Goal: Complete application form: Complete application form

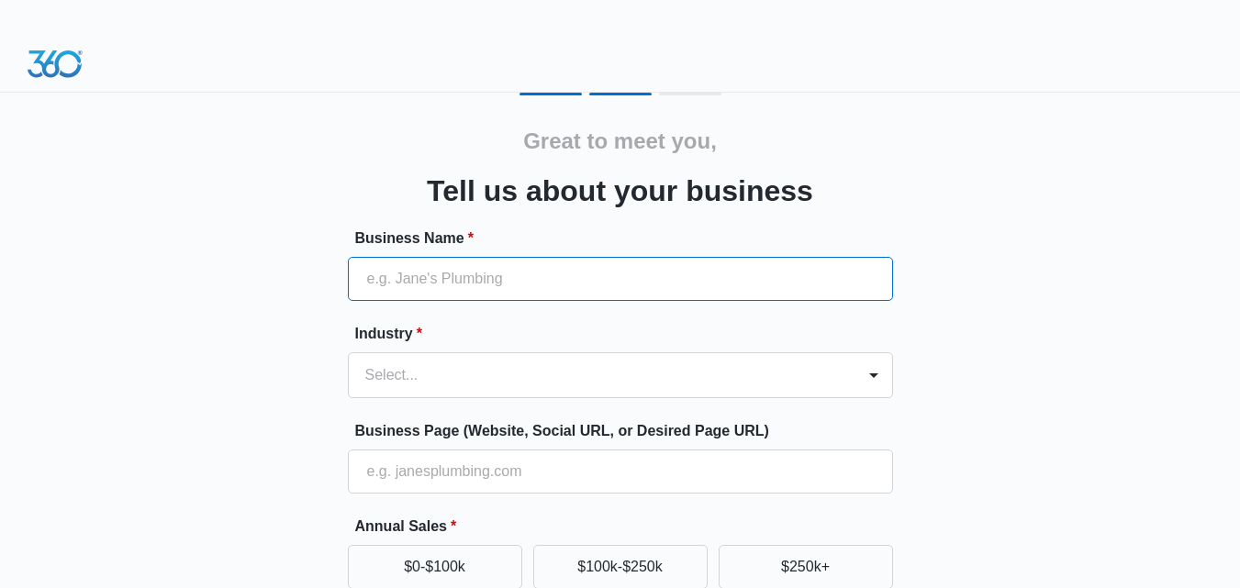
click at [439, 283] on input "Business Name *" at bounding box center [620, 279] width 545 height 44
click at [475, 265] on input "Business Name *" at bounding box center [620, 279] width 545 height 44
type input "CHARLOTTE SIGN COMPANY"
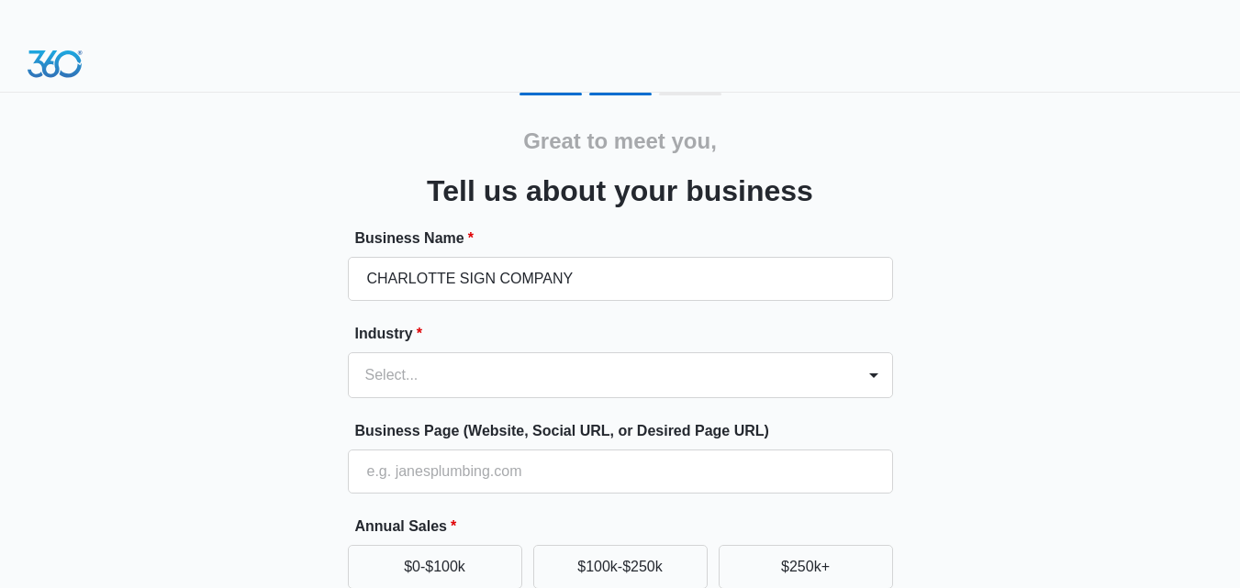
type input "[PHONE_NUMBER]"
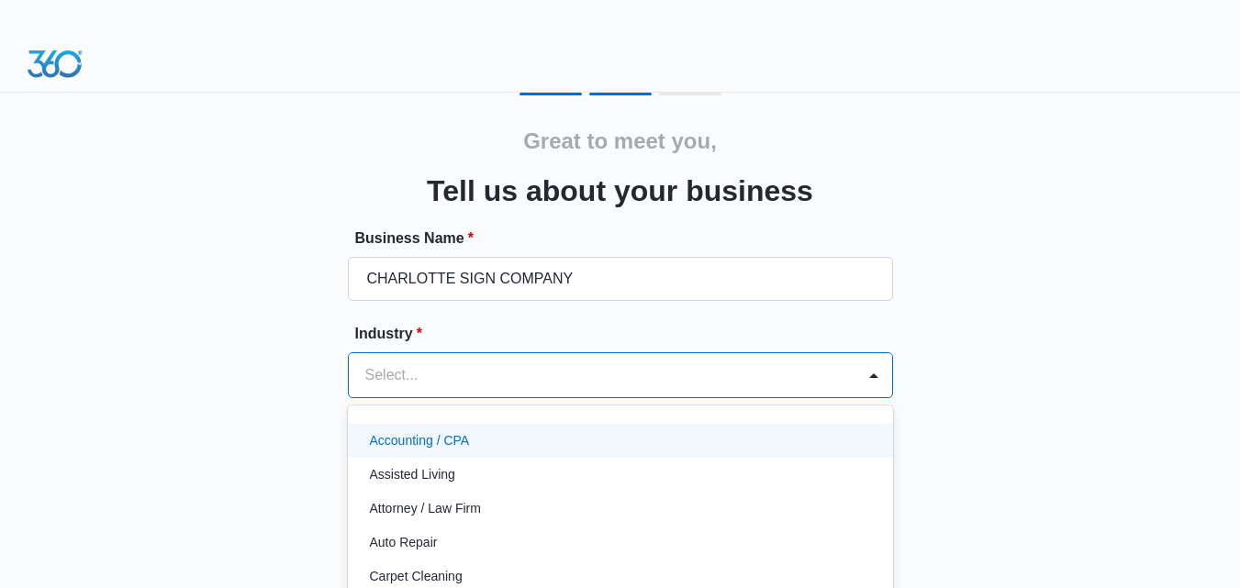
click at [415, 380] on div "49 results available. Use Up and Down to choose options, press Enter to select …" at bounding box center [620, 375] width 545 height 46
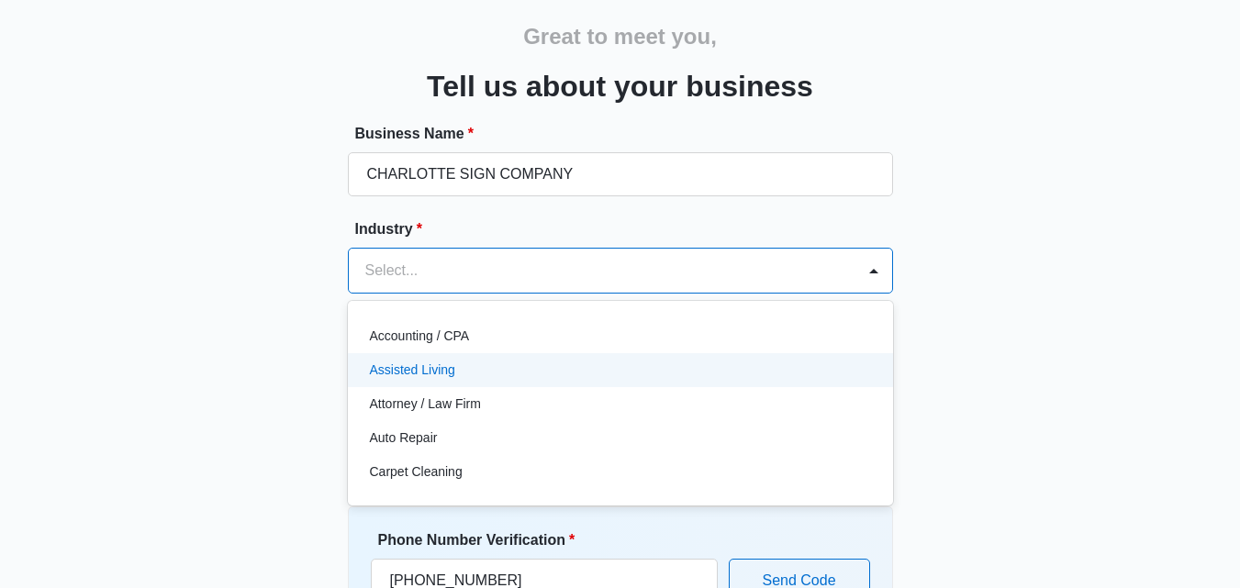
scroll to position [106, 0]
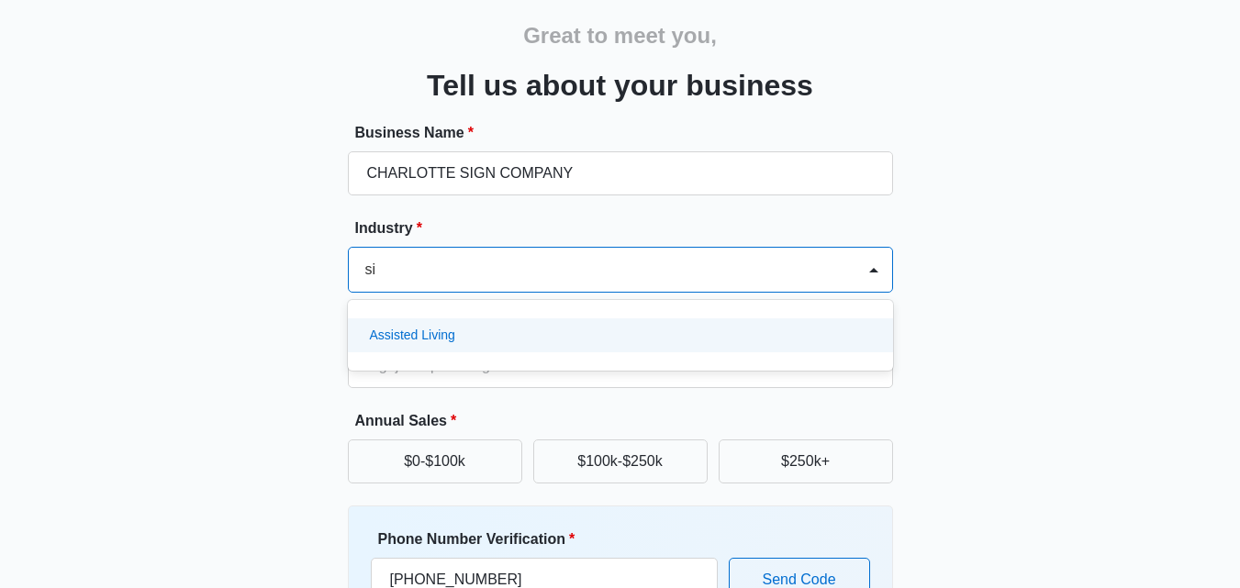
type input "s"
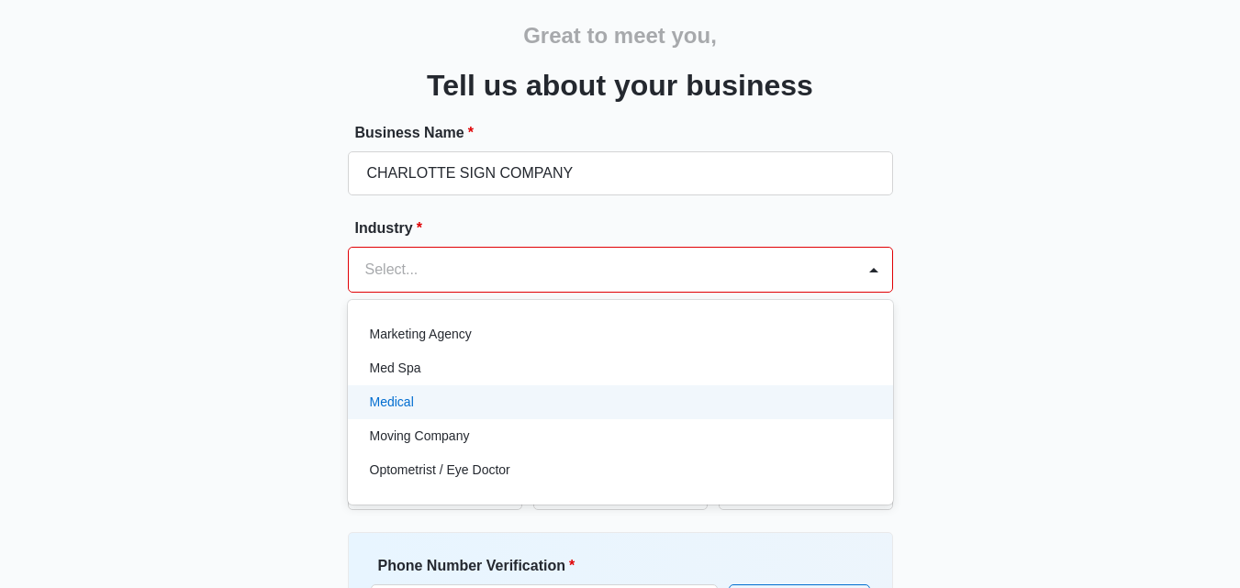
scroll to position [1010, 0]
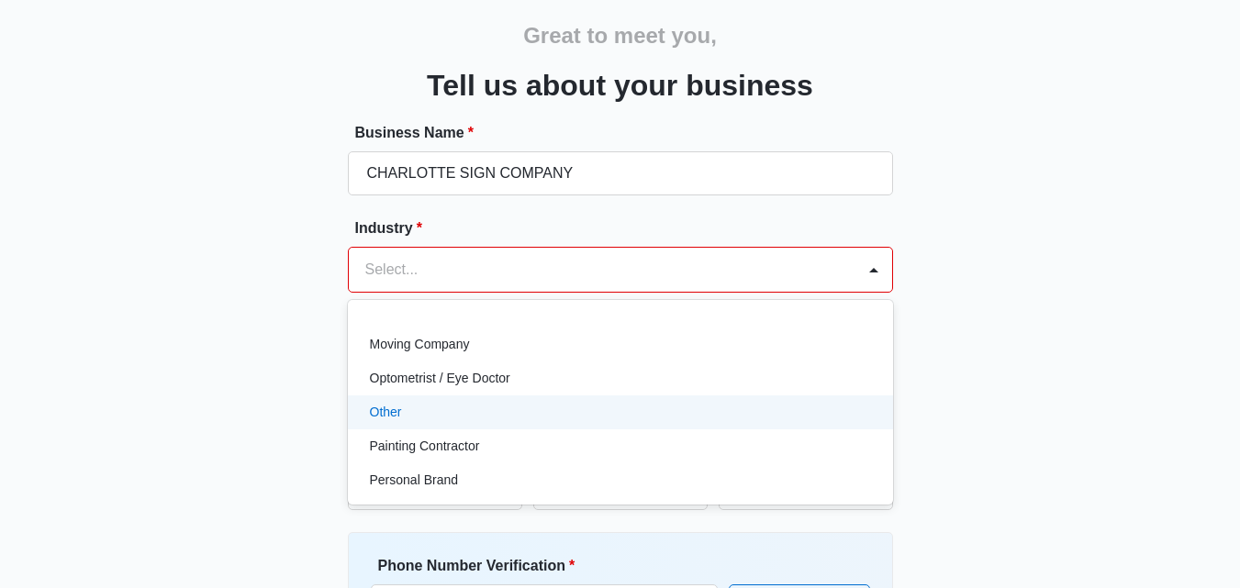
click at [417, 405] on div "Other" at bounding box center [619, 412] width 498 height 19
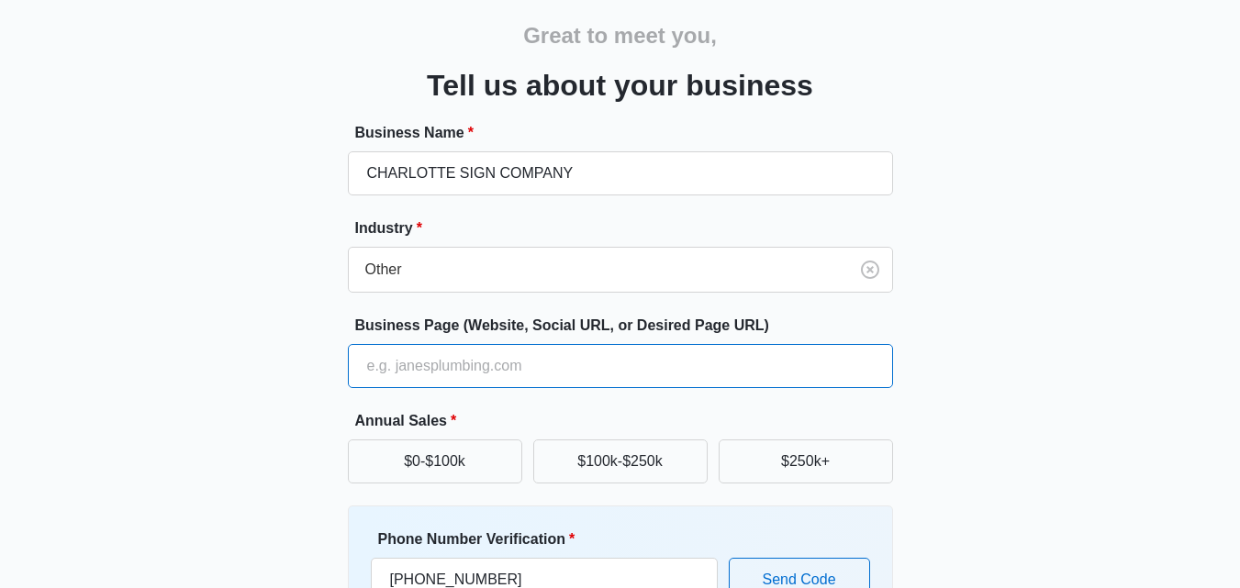
click at [493, 375] on input "Business Page (Website, Social URL, or Desired Page URL)" at bounding box center [620, 366] width 545 height 44
type input "[URL][DOMAIN_NAME]"
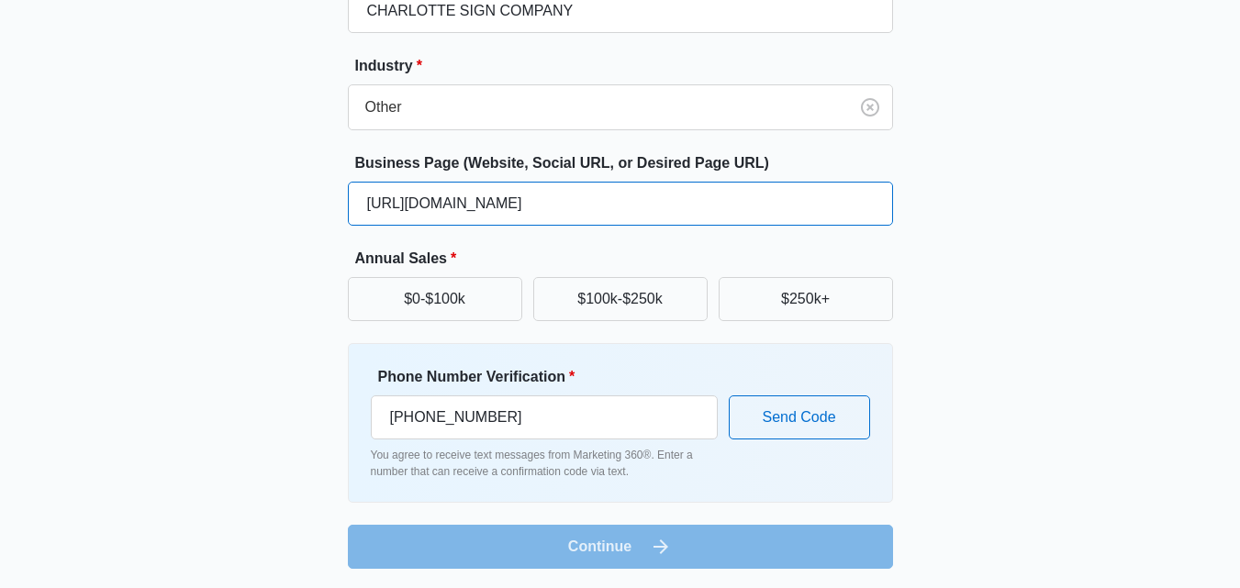
scroll to position [271, 0]
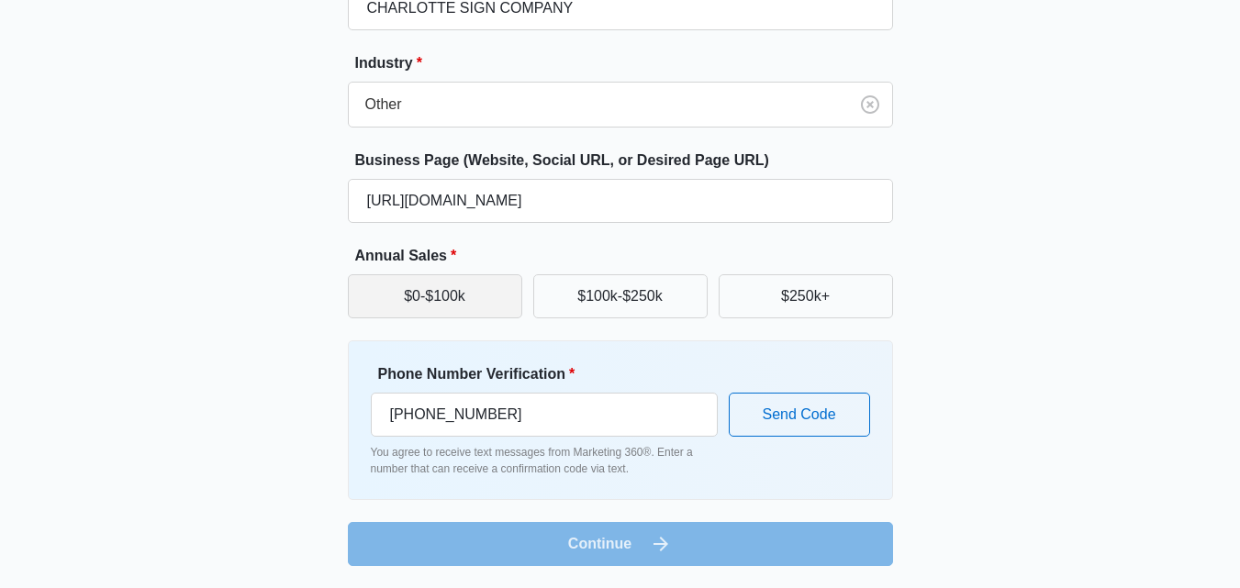
click at [458, 303] on button "$0-$100k" at bounding box center [435, 296] width 174 height 44
click at [601, 554] on form "Business Name * [PERSON_NAME] SIGN COMPANY Industry * Other Business Page (Webs…" at bounding box center [620, 262] width 545 height 610
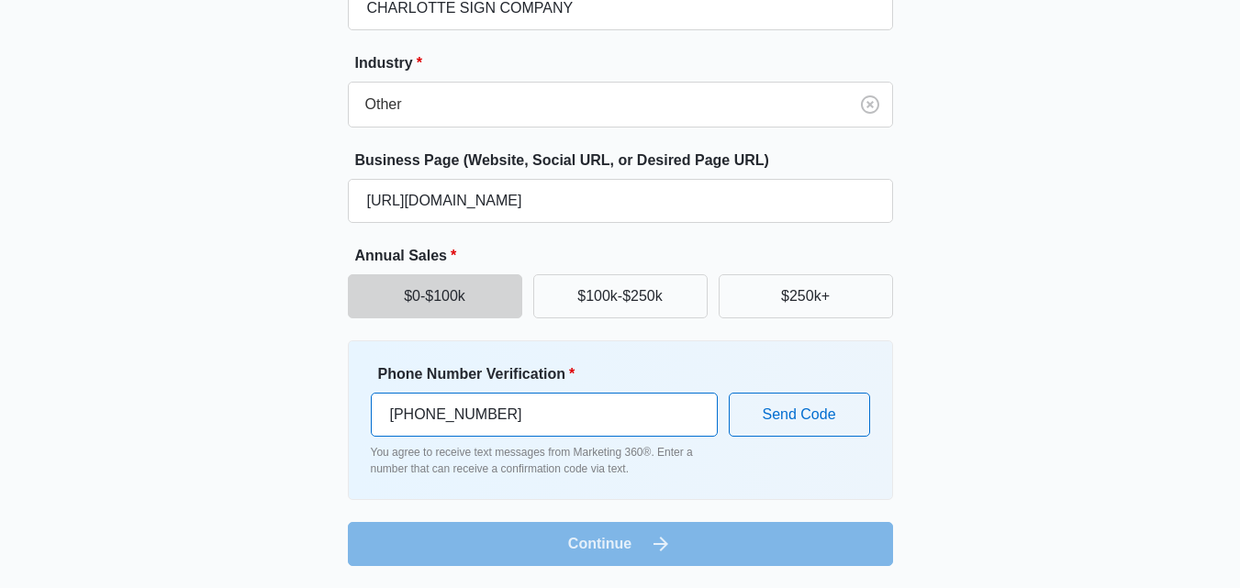
click at [499, 412] on input "[PHONE_NUMBER]" at bounding box center [544, 415] width 347 height 44
type input "[PHONE_NUMBER]"
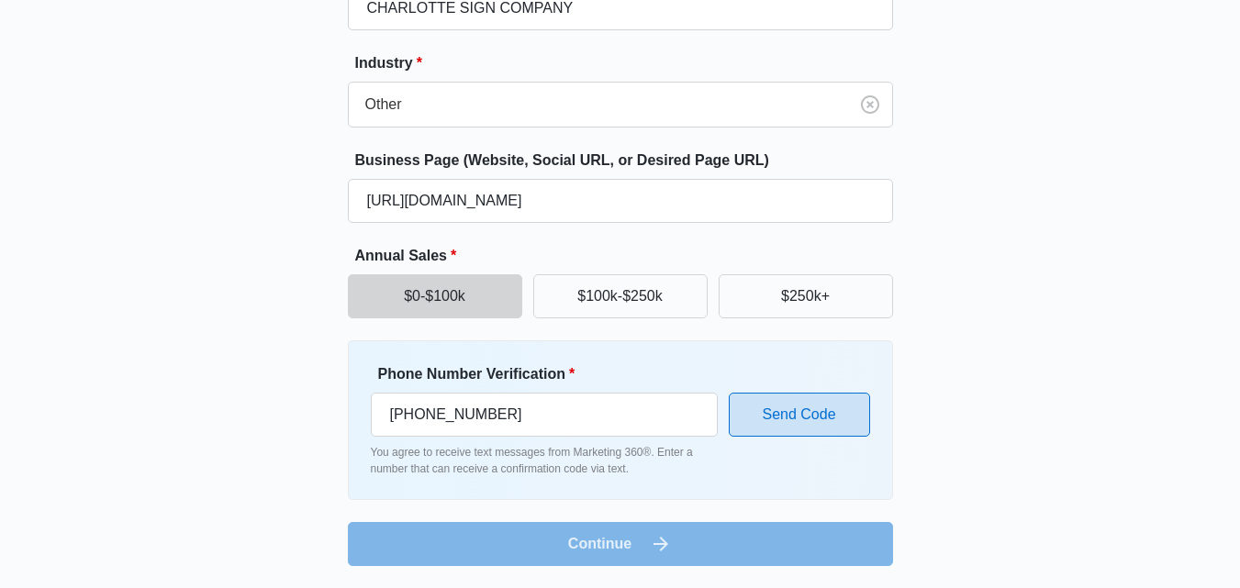
click at [812, 402] on button "Send Code" at bounding box center [799, 415] width 141 height 44
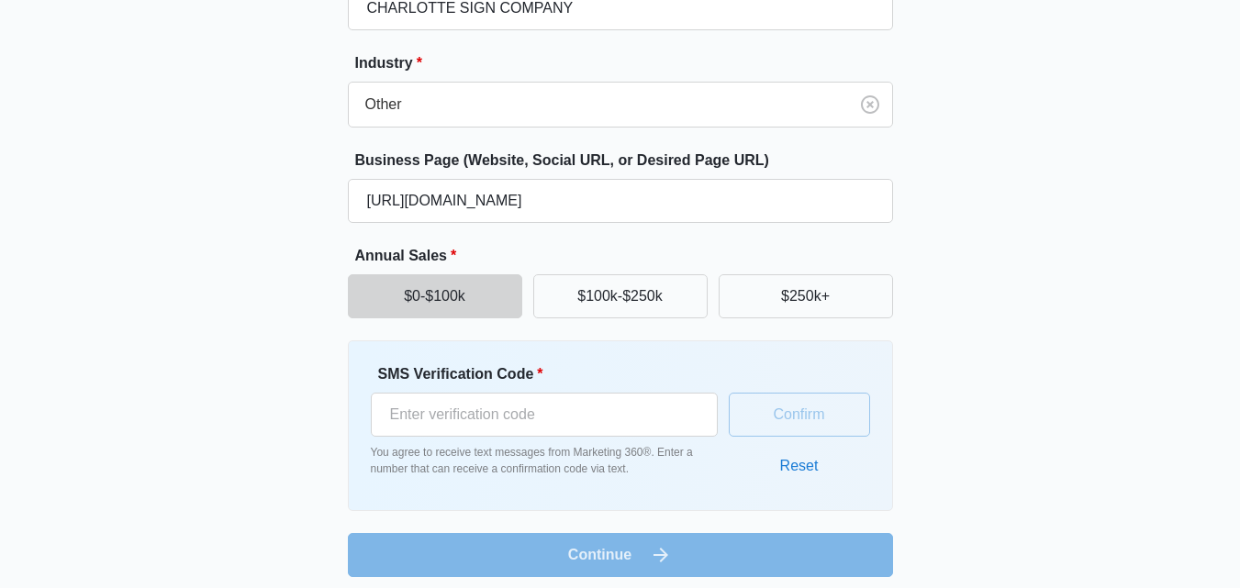
click at [797, 464] on button "Reset" at bounding box center [799, 466] width 75 height 44
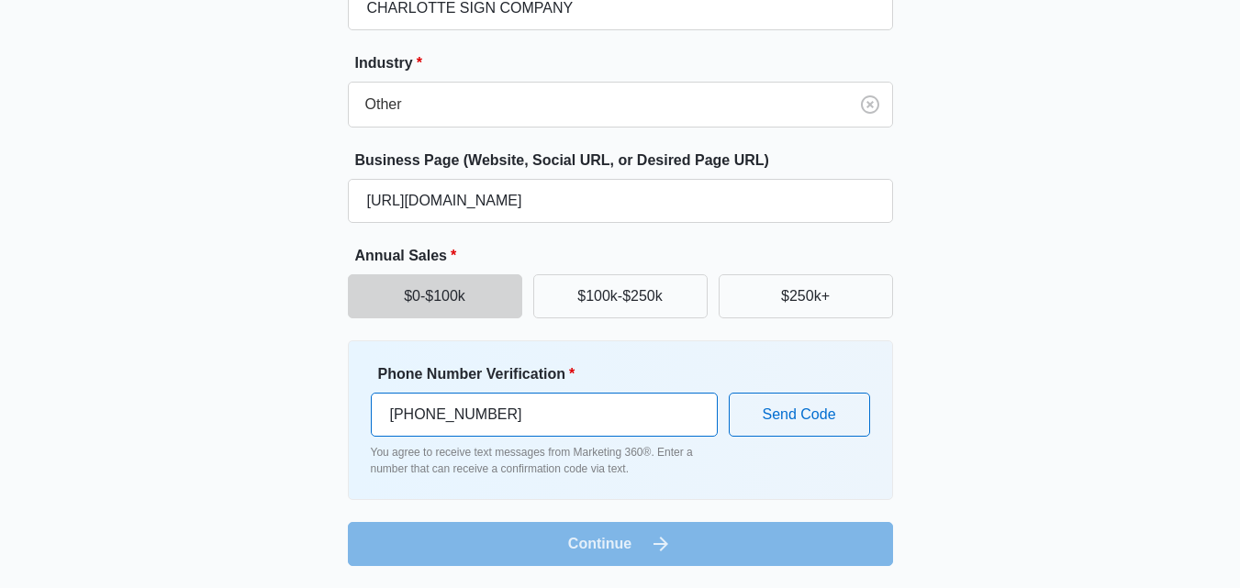
click at [395, 418] on input "[PHONE_NUMBER]" at bounding box center [544, 415] width 347 height 44
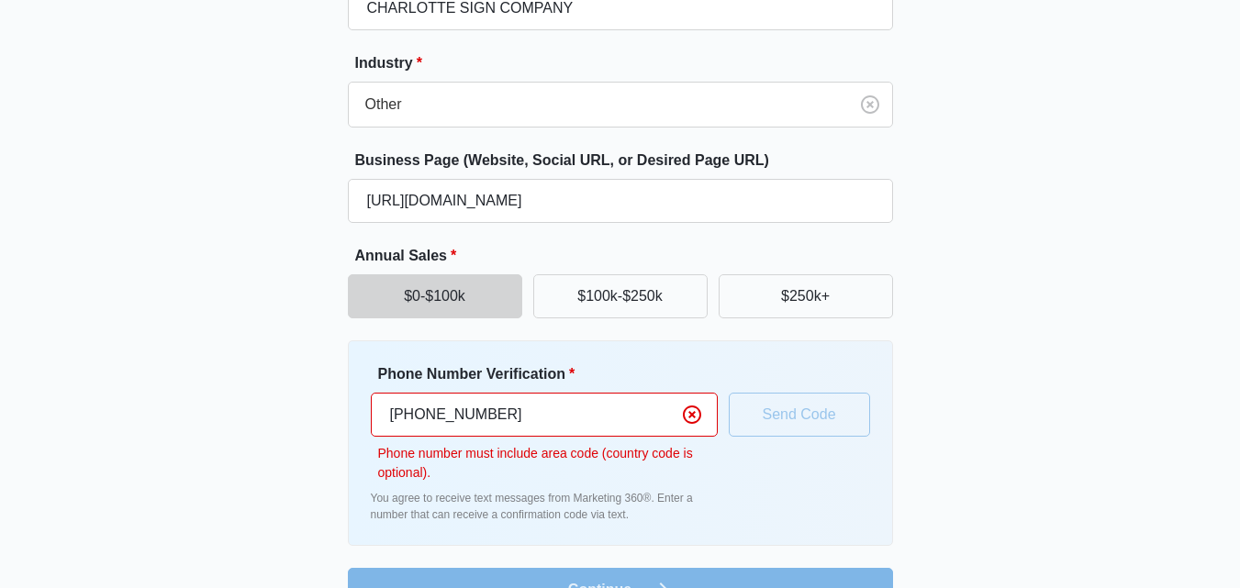
type input "[PHONE_NUMBER]"
click at [744, 414] on div "Phone Number Verification * [PHONE_NUMBER] Phone number must include area code …" at bounding box center [620, 444] width 499 height 160
click at [685, 411] on icon "Clear" at bounding box center [692, 415] width 18 height 18
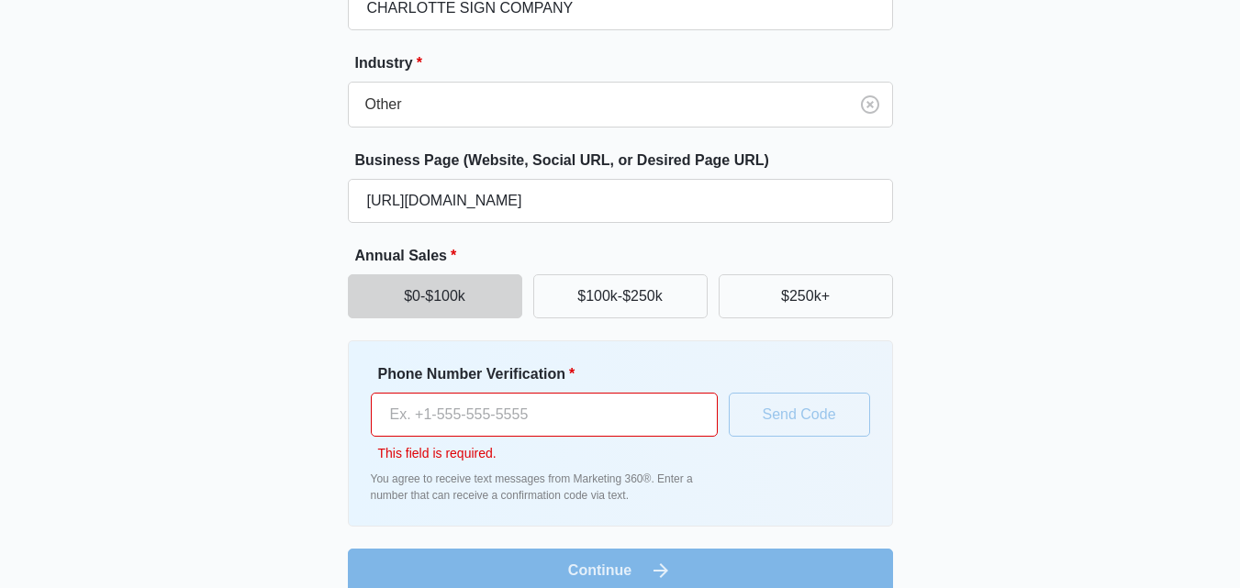
click at [531, 414] on input "Phone Number Verification *" at bounding box center [544, 415] width 347 height 44
click at [1004, 238] on div "Great to meet you, Tell us about your business Business Name * CHARLOTTE SIGN C…" at bounding box center [621, 207] width 1102 height 771
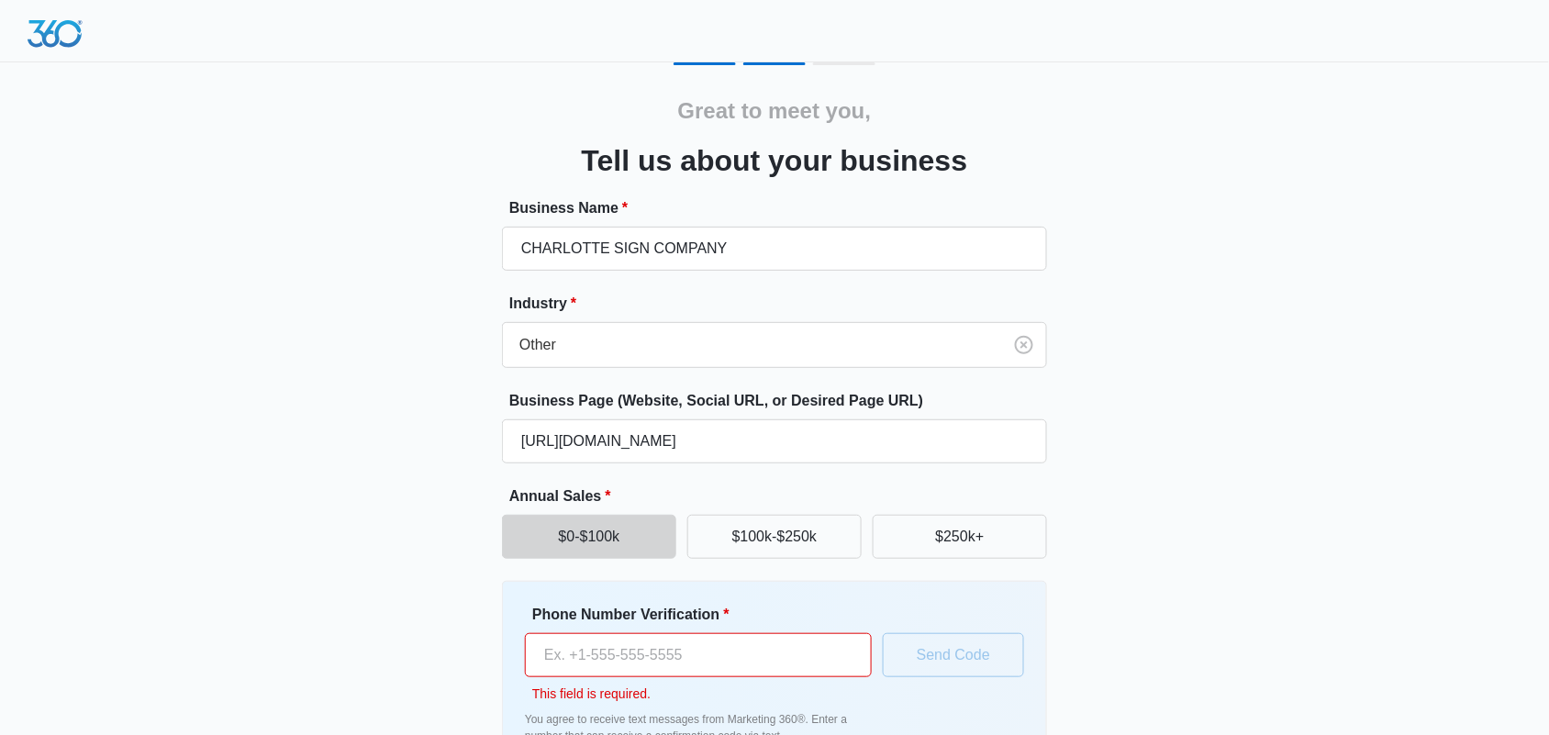
scroll to position [0, 0]
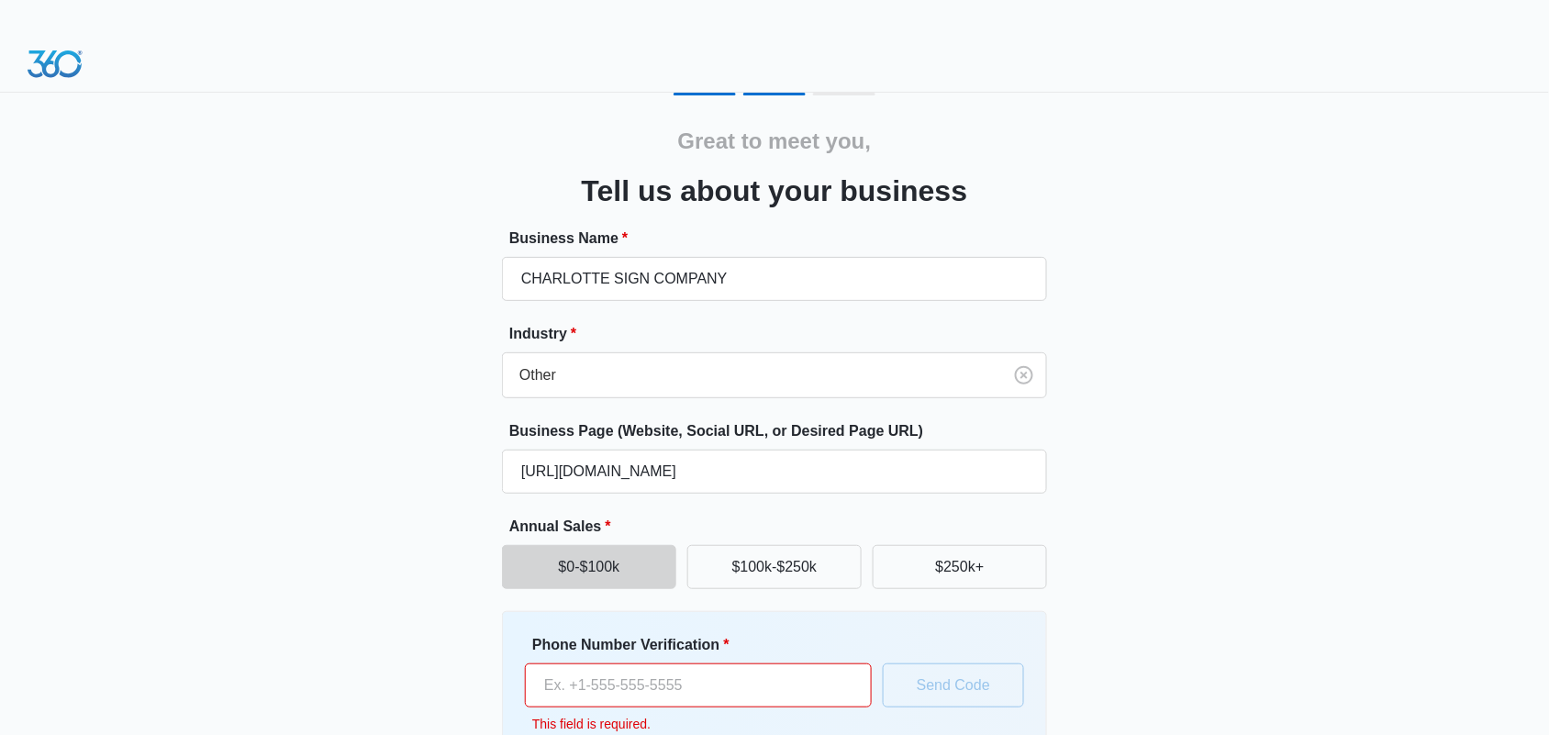
click at [39, 65] on img at bounding box center [55, 64] width 55 height 28
click at [55, 65] on img at bounding box center [55, 64] width 55 height 28
